Goal: Use online tool/utility: Utilize a website feature to perform a specific function

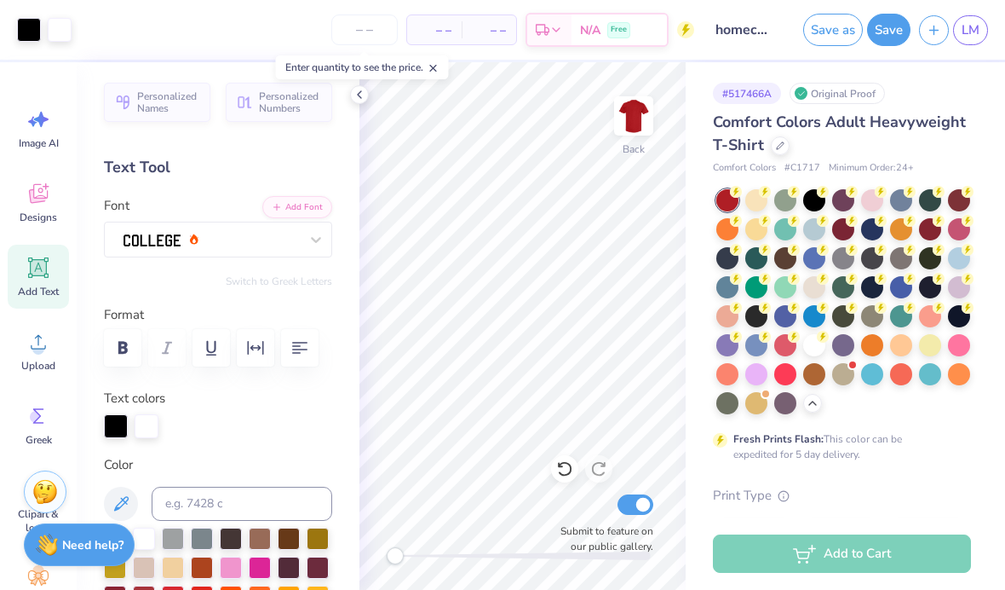
click at [45, 272] on icon at bounding box center [39, 268] width 16 height 16
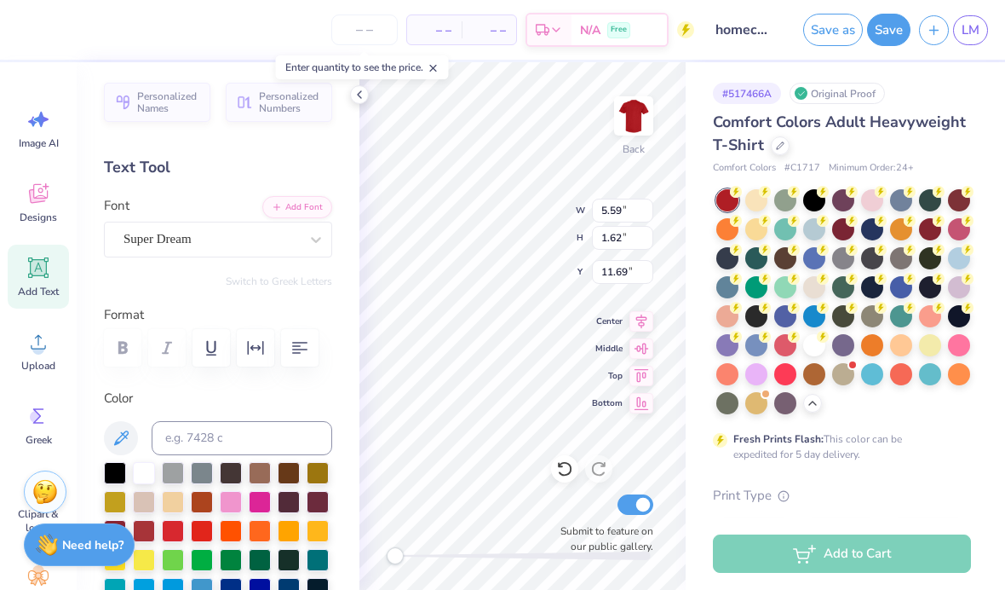
type input "10.05"
type input "2.01"
type input "3.21"
type input "5.59"
type input "1.62"
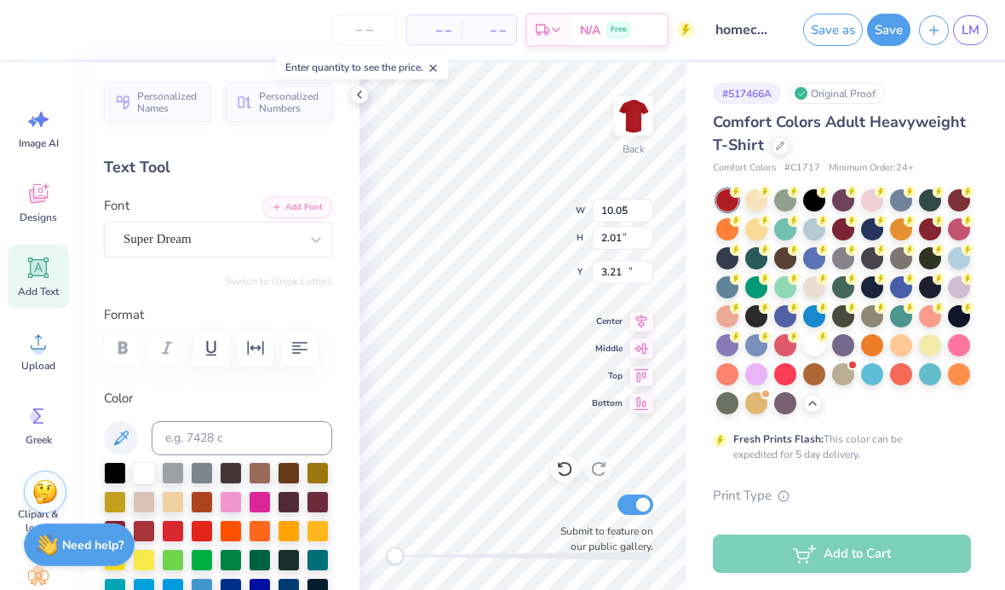
type input "19.31"
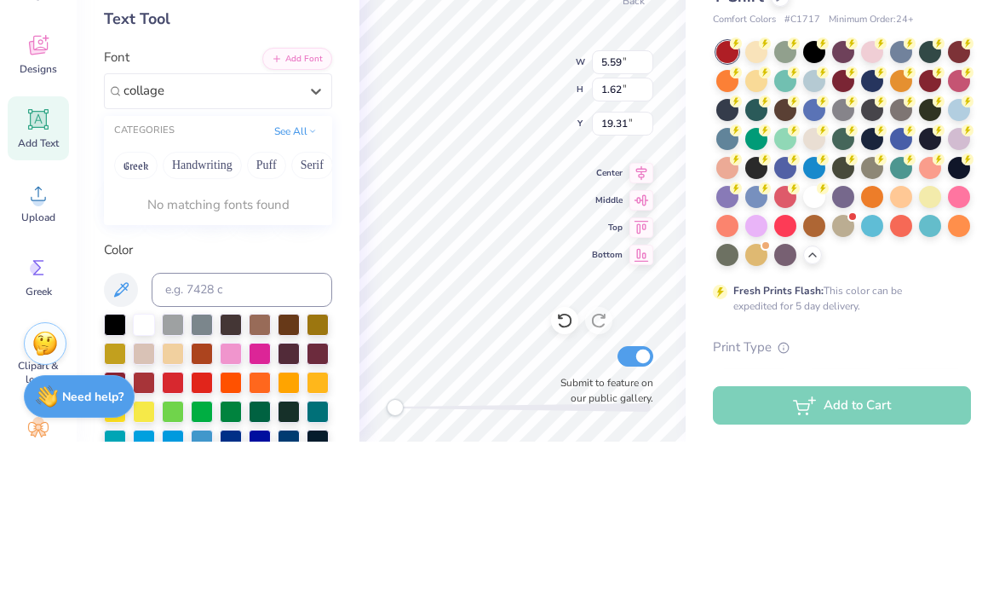
type input "collage"
click at [348, 143] on div "Personalized Names Personalized Numbers Text Tool Add Font Font 0 results avail…" at bounding box center [218, 325] width 283 height 527
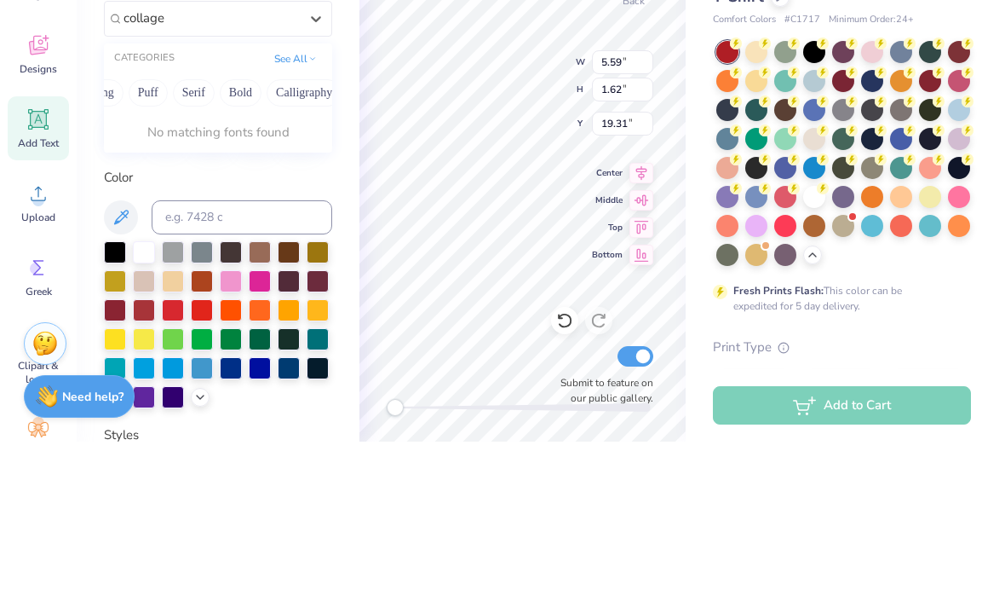
scroll to position [0, 119]
click at [316, 227] on button "Calligraphy" at bounding box center [303, 240] width 75 height 27
click at [244, 227] on button "Bold" at bounding box center [240, 240] width 42 height 27
click at [157, 227] on button "Puff" at bounding box center [147, 240] width 39 height 27
type input "collage"
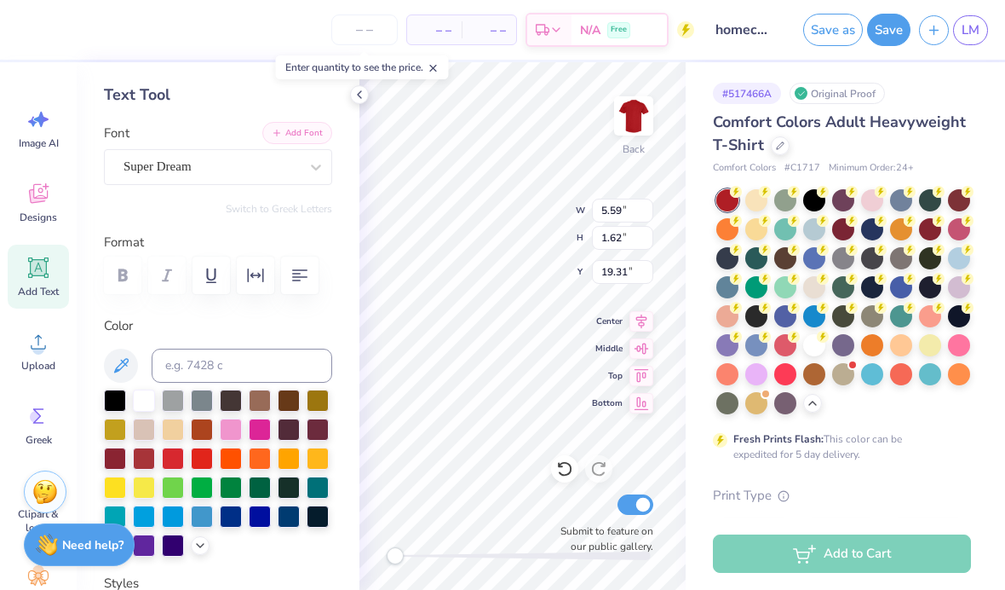
click at [291, 135] on button "Add Font" at bounding box center [297, 133] width 70 height 22
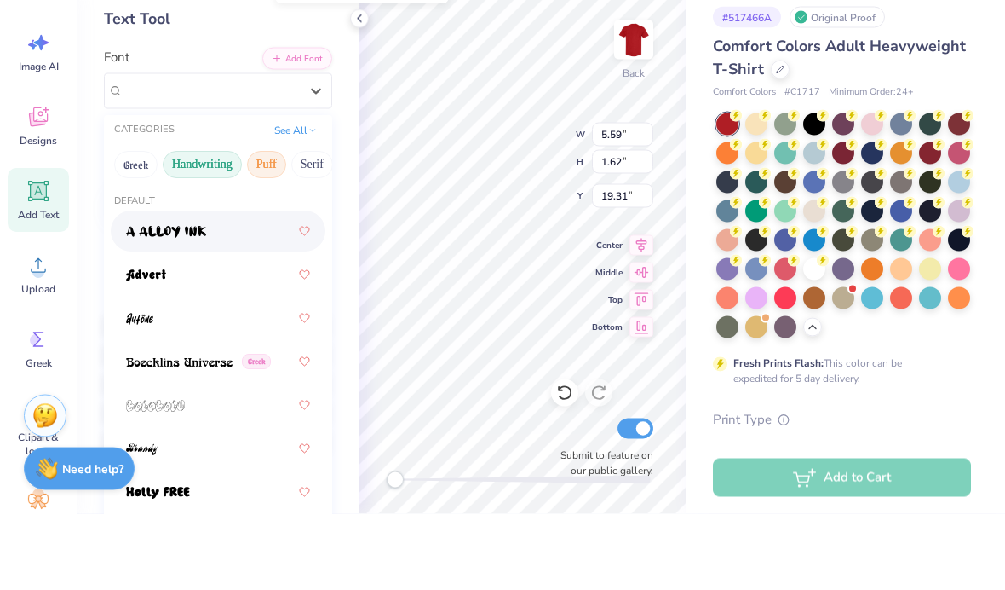
click at [196, 227] on button "Handwriting" at bounding box center [202, 240] width 79 height 27
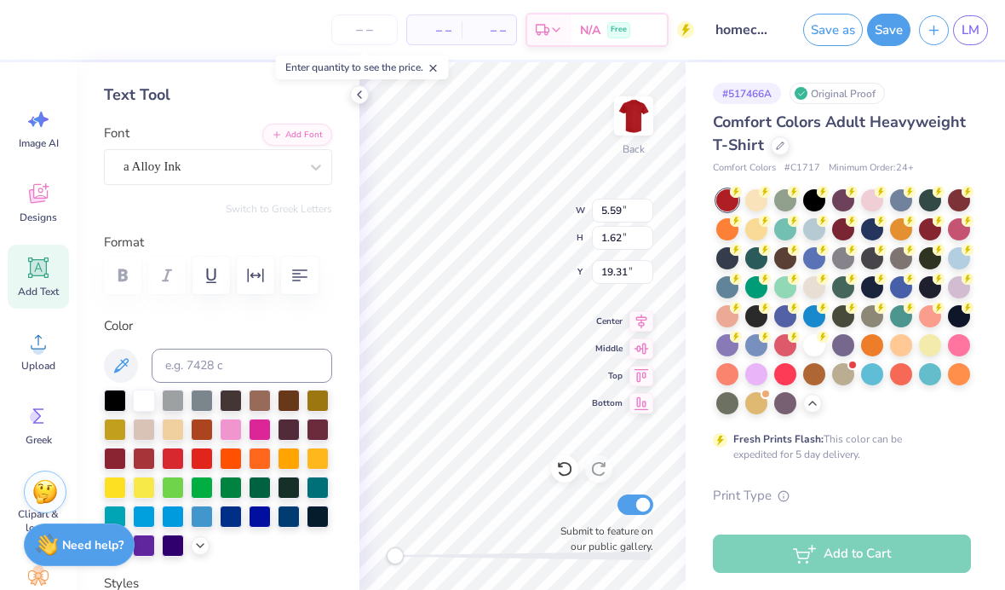
click at [182, 139] on div "Font a Alloy Ink" at bounding box center [218, 154] width 228 height 61
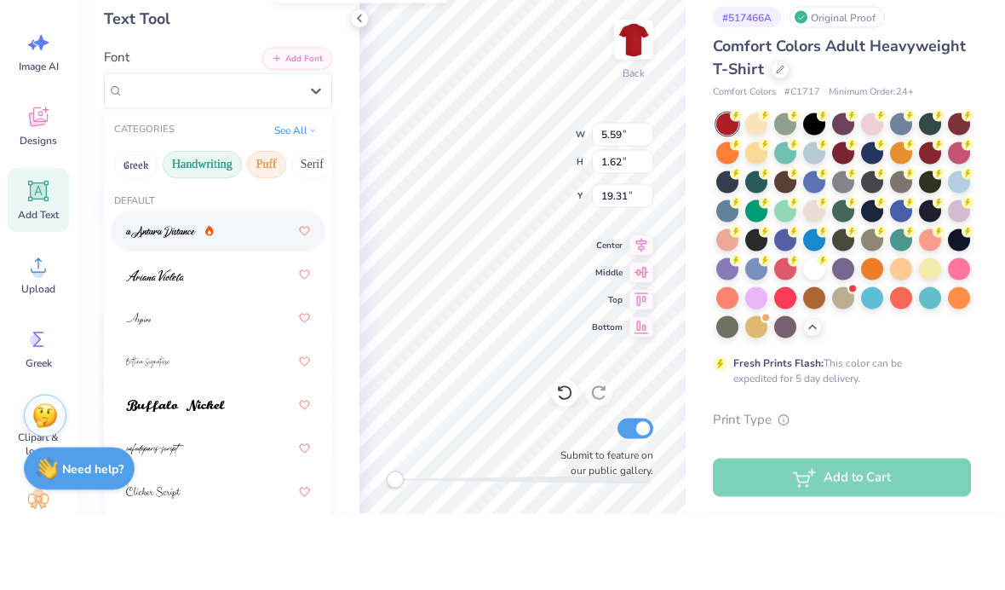
click at [264, 227] on button "Puff" at bounding box center [266, 240] width 39 height 27
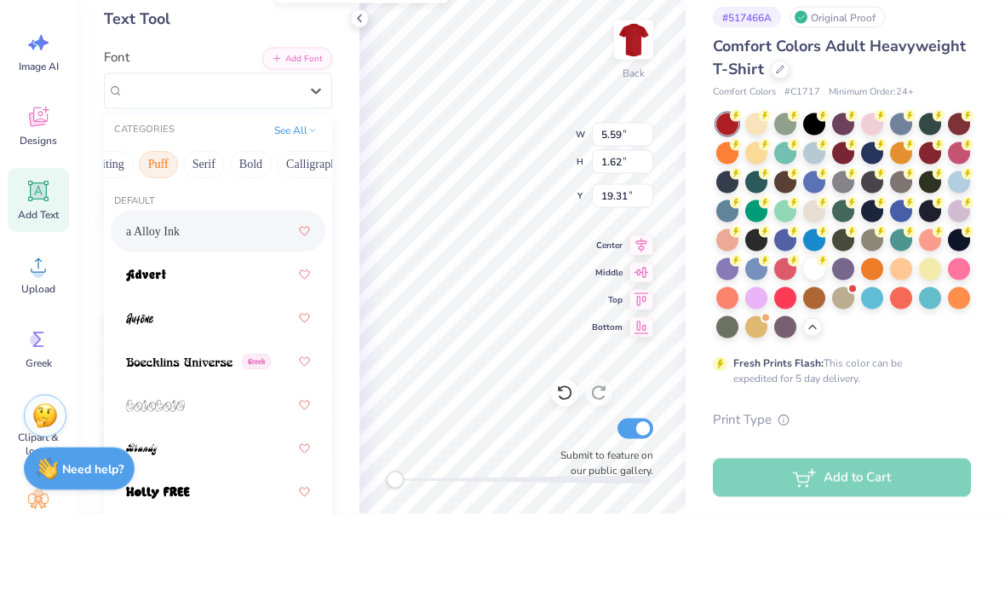
scroll to position [0, 124]
click at [185, 227] on button "Serif" at bounding box center [188, 240] width 42 height 27
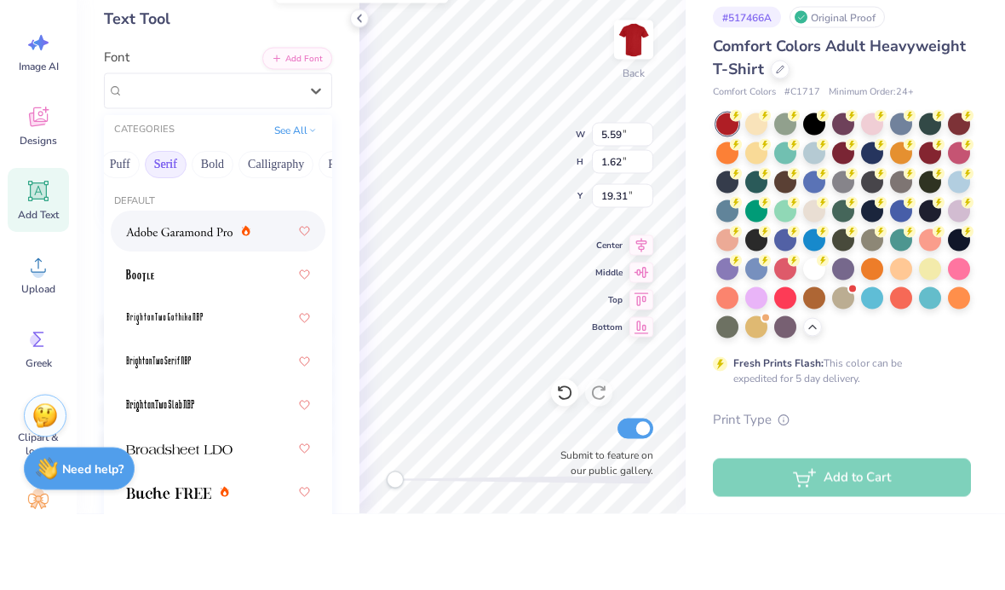
scroll to position [0, 145]
click at [210, 227] on button "Bold" at bounding box center [214, 240] width 42 height 27
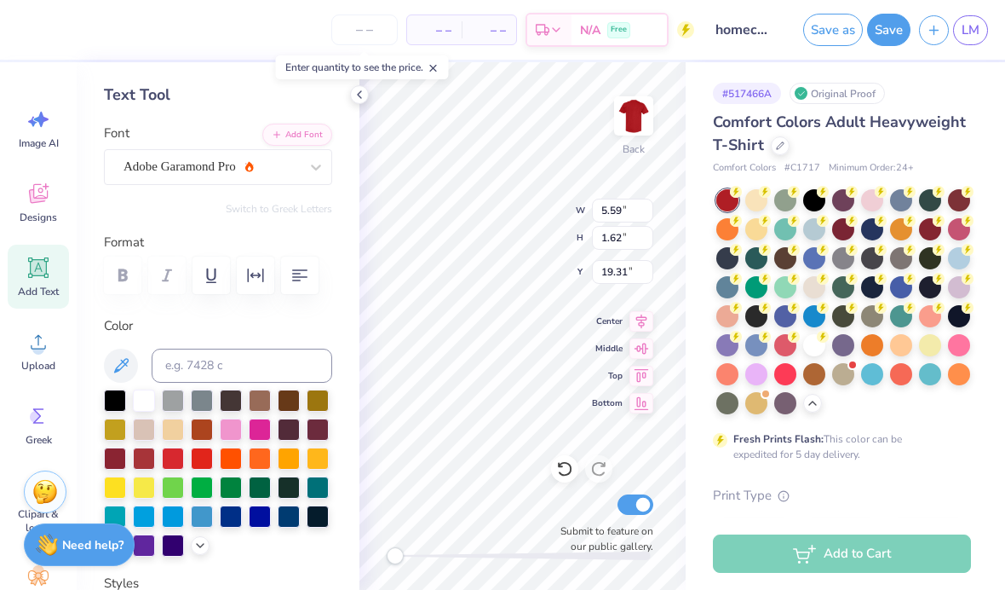
scroll to position [1, 0]
click at [698, 392] on div at bounding box center [843, 301] width 255 height 225
click at [359, 98] on icon at bounding box center [360, 95] width 14 height 14
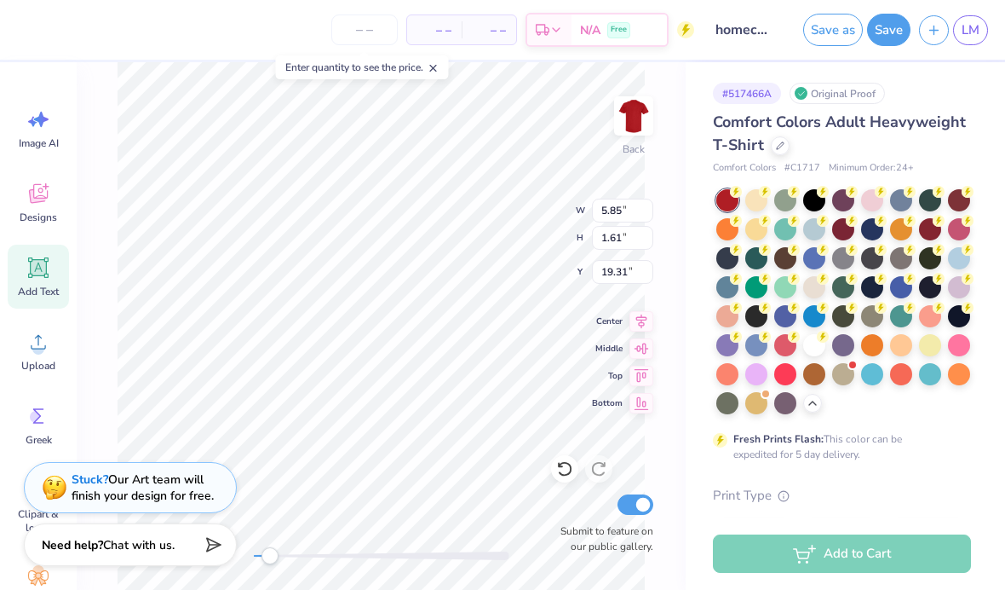
scroll to position [0, 1]
type textarea "T"
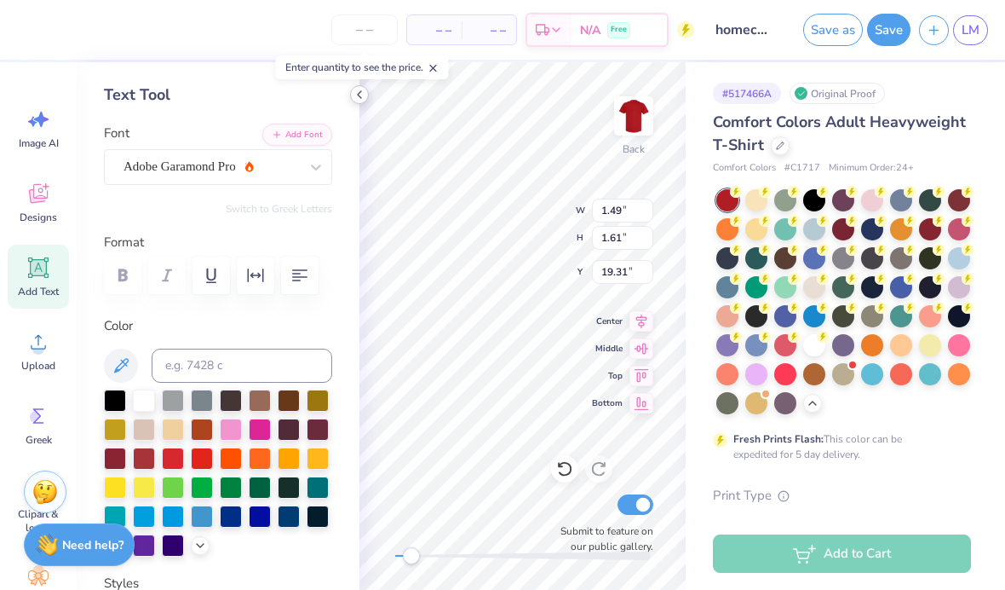
scroll to position [8, 0]
type textarea "Every Play Has A Purpose"
type input "8.95"
click at [569, 461] on icon at bounding box center [564, 468] width 17 height 17
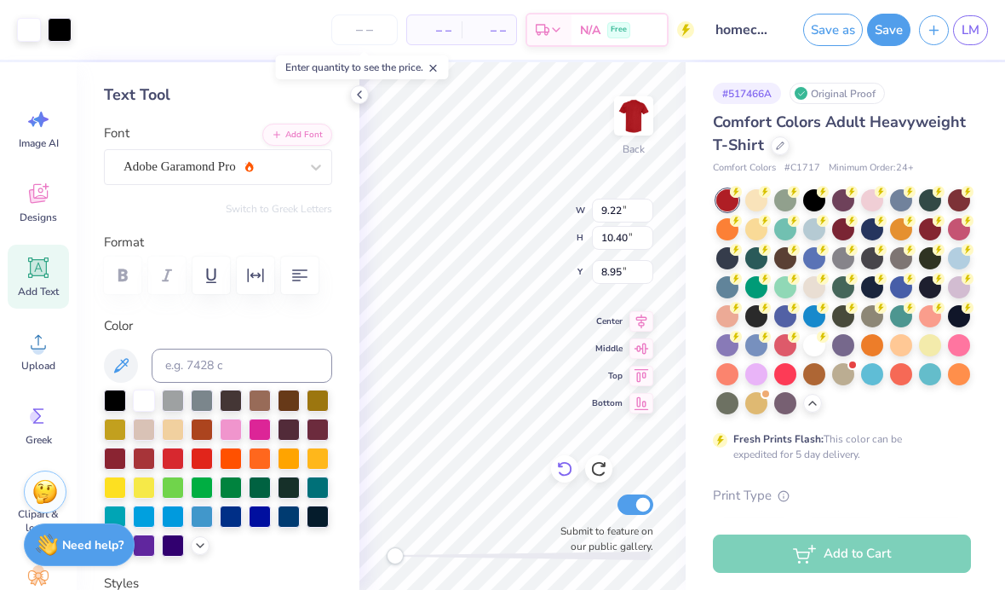
type input "8.10"
click at [559, 468] on icon at bounding box center [564, 468] width 17 height 17
type input "10.77"
type input "12.71"
click at [601, 469] on icon at bounding box center [598, 468] width 17 height 17
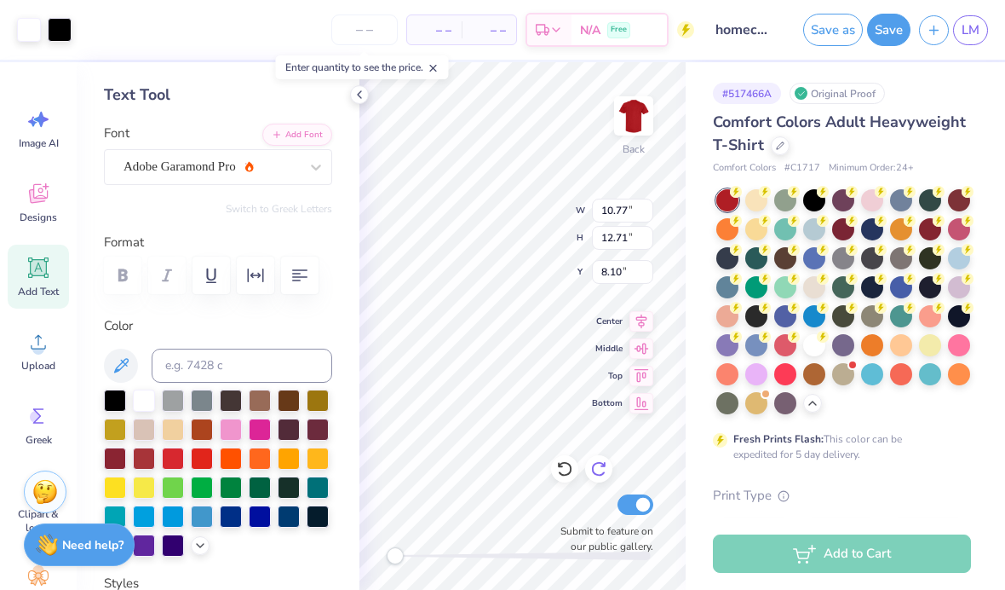
type input "9.22"
type input "10.40"
click at [604, 472] on icon at bounding box center [598, 469] width 14 height 15
click at [562, 471] on icon at bounding box center [564, 468] width 17 height 17
type input "8.10"
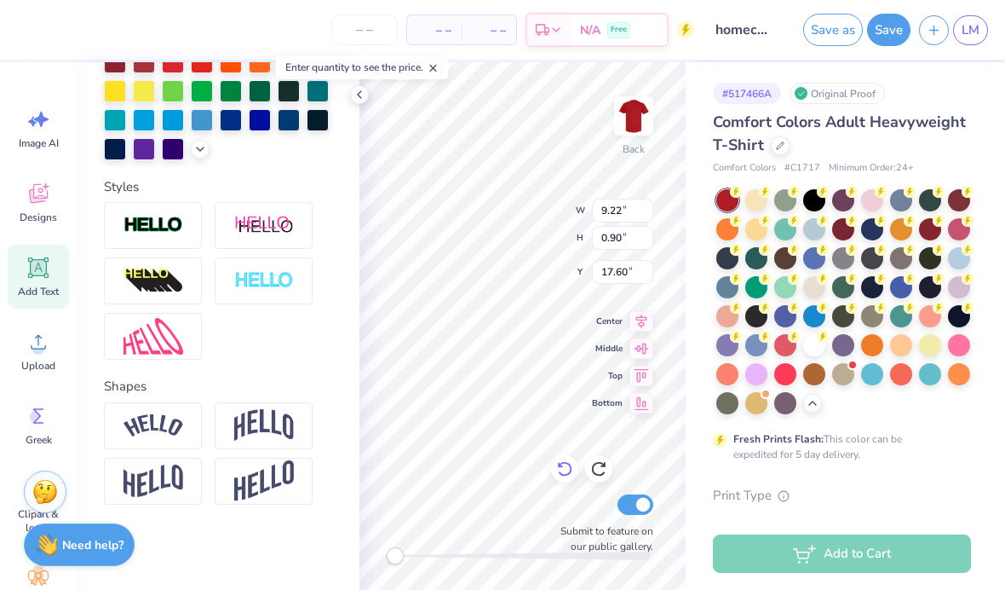
scroll to position [8, 0]
type textarea "Every Pl"
type textarea "Every . Play . Has . A . Purpose"
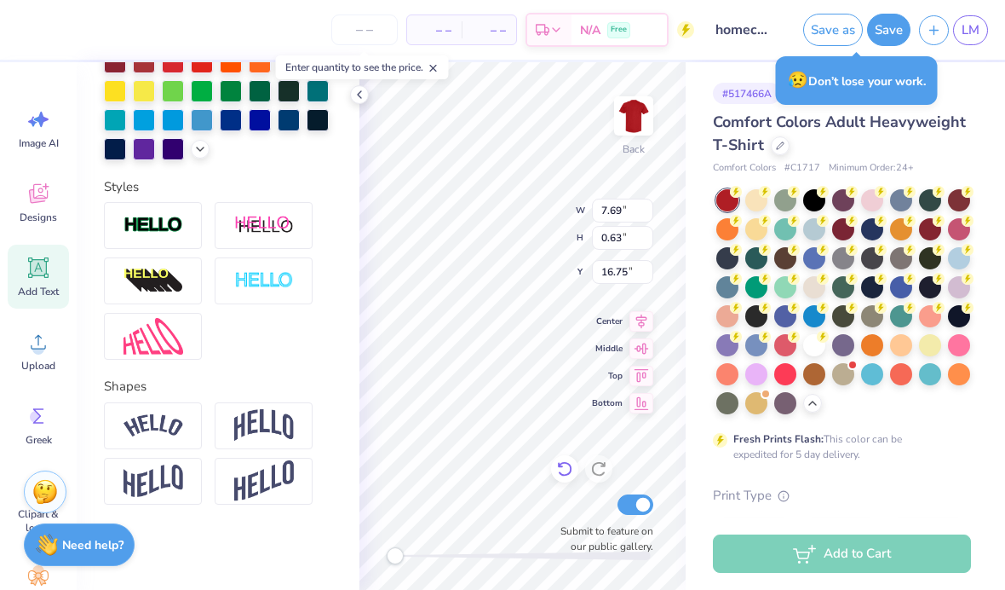
scroll to position [7, 0]
type textarea "Every . Play . Has . A . Purpose ."
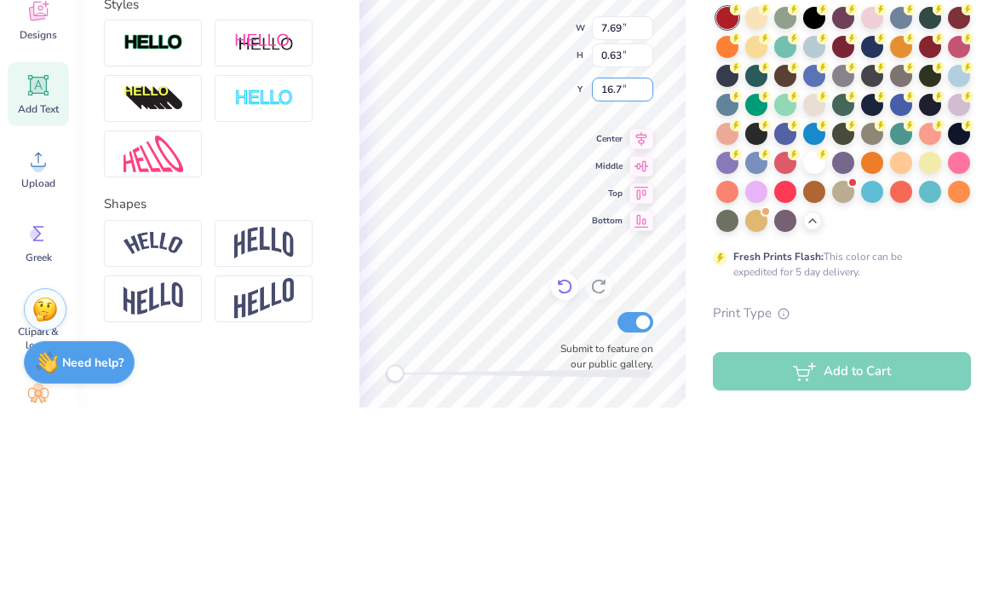
type input "16.7"
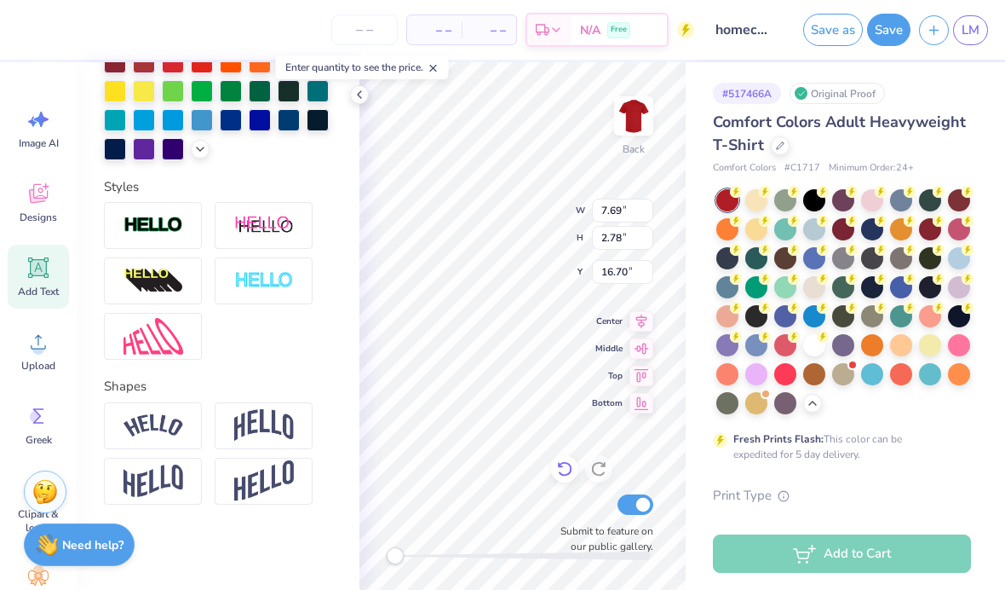
type textarea "Every . Play . Has . A . Purpose . ."
click at [564, 469] on icon at bounding box center [564, 468] width 17 height 17
click at [567, 472] on icon at bounding box center [564, 468] width 17 height 17
type input "2.78"
type input "16.70"
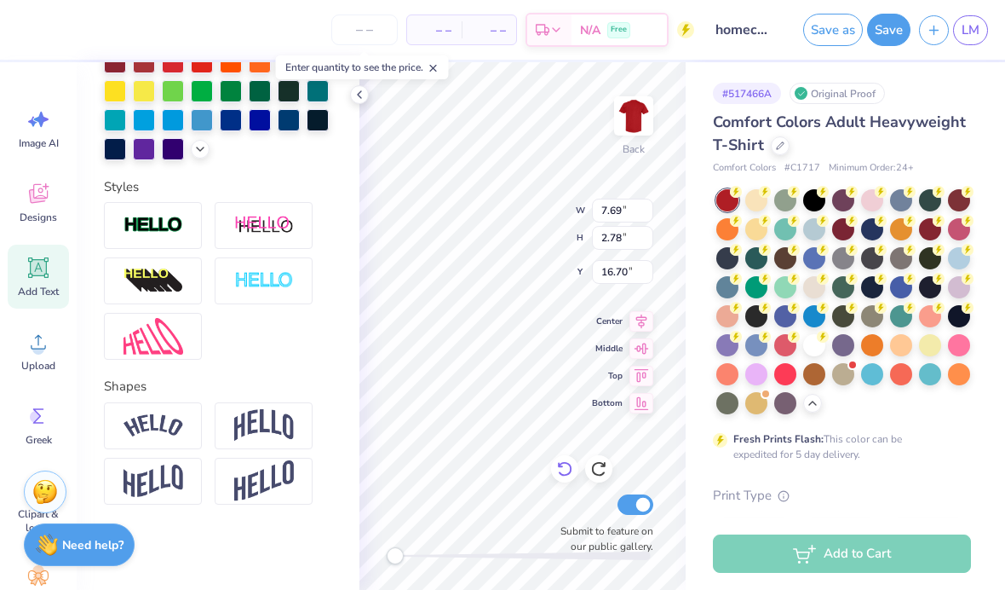
type textarea "Every . Play . Has . A . Purpose . ."
type textarea "Every . Play . Has . A . Purpose ."
type textarea "Every . Play . Has . A . Purpose"
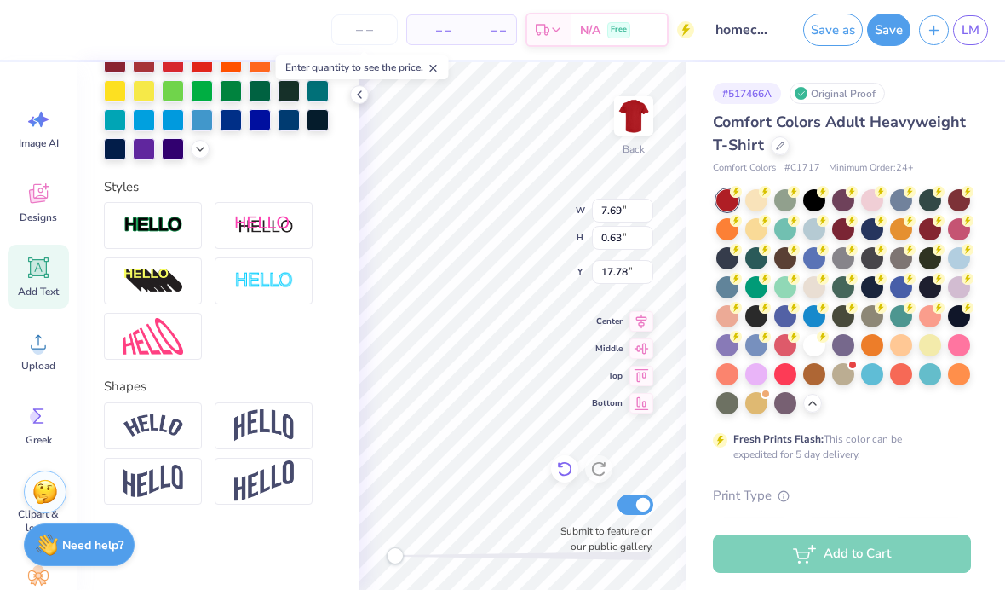
type textarea "Every . Play . Has . A . Purpose ."
click at [555, 466] on div at bounding box center [564, 468] width 27 height 27
click at [567, 473] on icon at bounding box center [564, 468] width 17 height 17
click at [567, 475] on icon at bounding box center [564, 469] width 14 height 15
click at [603, 471] on icon at bounding box center [598, 468] width 17 height 17
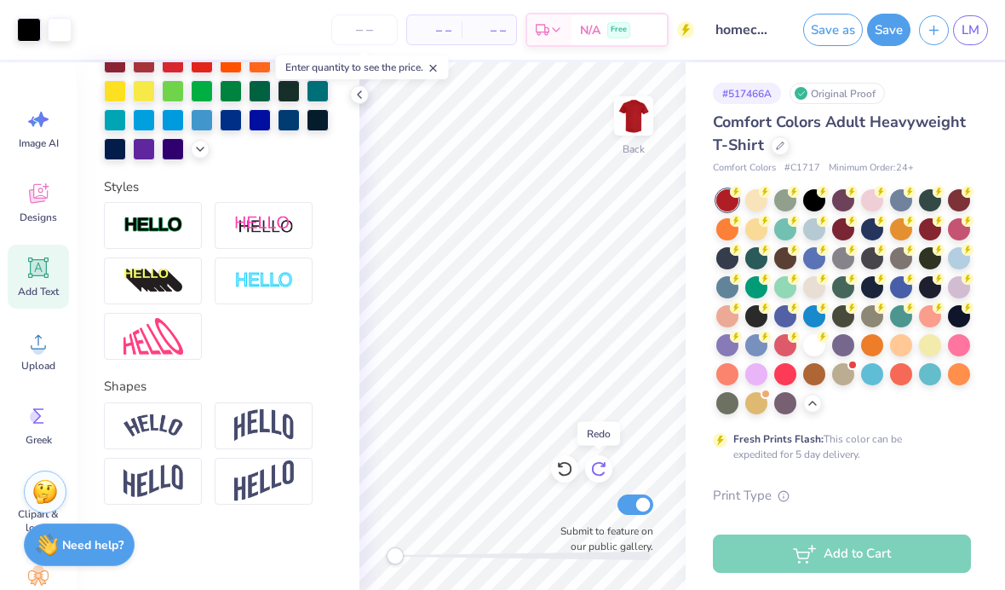
click at [596, 467] on icon at bounding box center [598, 468] width 17 height 17
click at [355, 97] on icon at bounding box center [360, 95] width 14 height 14
